Goal: Information Seeking & Learning: Check status

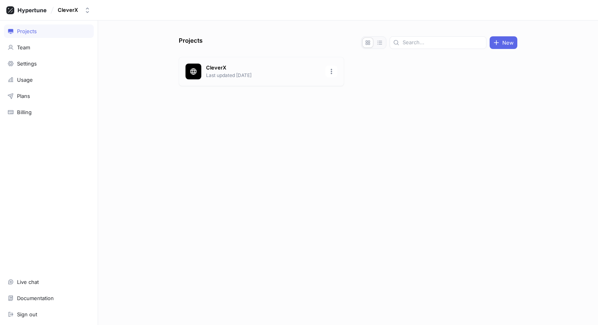
click at [227, 68] on p "CleverX" at bounding box center [263, 68] width 115 height 8
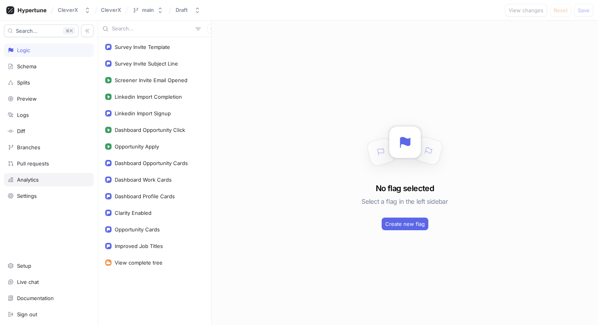
click at [36, 183] on div "Analytics" at bounding box center [49, 179] width 90 height 13
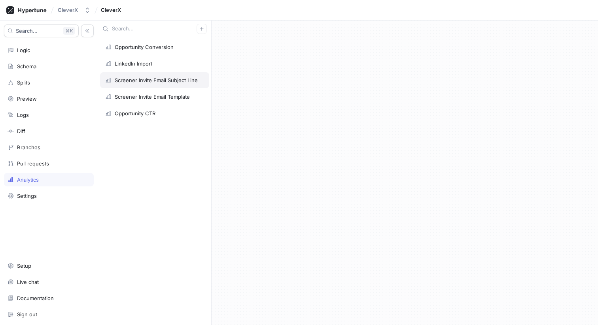
click at [161, 80] on div "Screener Invite Email Subject Line" at bounding box center [156, 80] width 83 height 6
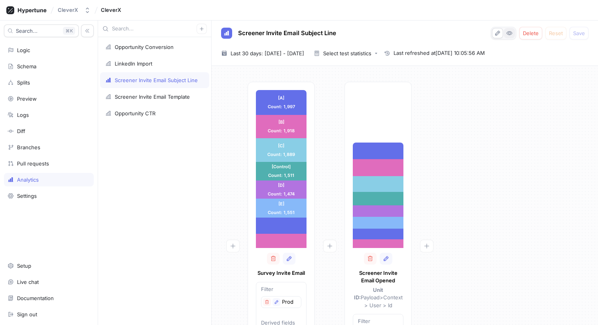
click at [507, 33] on icon "button" at bounding box center [509, 34] width 6 height 4
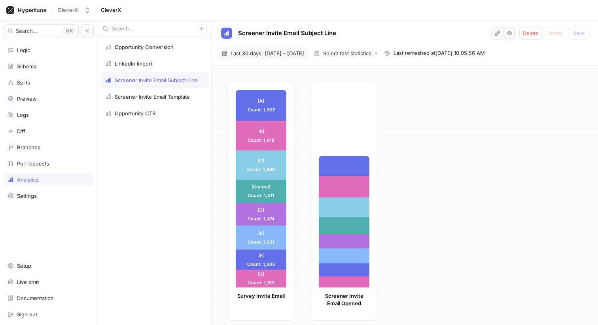
click at [278, 49] on span "Last 30 days: 16 Jul 2025 - 14 Aug 2025" at bounding box center [267, 53] width 74 height 8
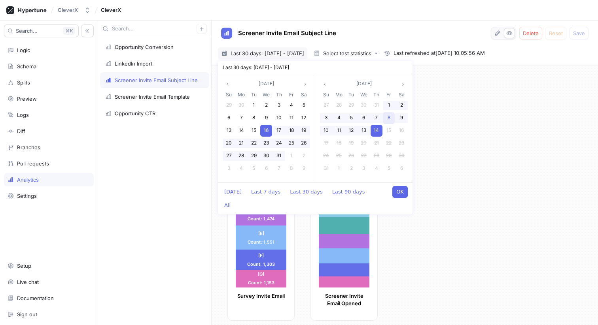
click at [387, 117] on div "8" at bounding box center [389, 118] width 12 height 12
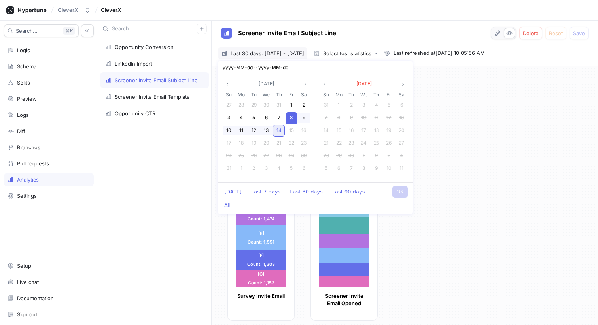
click at [279, 130] on span "14" at bounding box center [278, 130] width 5 height 6
click at [395, 193] on button "OK" at bounding box center [399, 192] width 15 height 12
type input "[DATE] ~ [DATE]"
